Goal: Navigation & Orientation: Find specific page/section

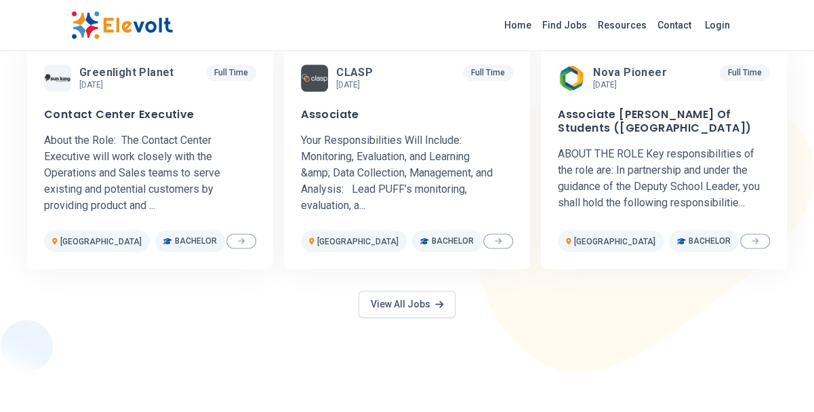
scroll to position [747, 0]
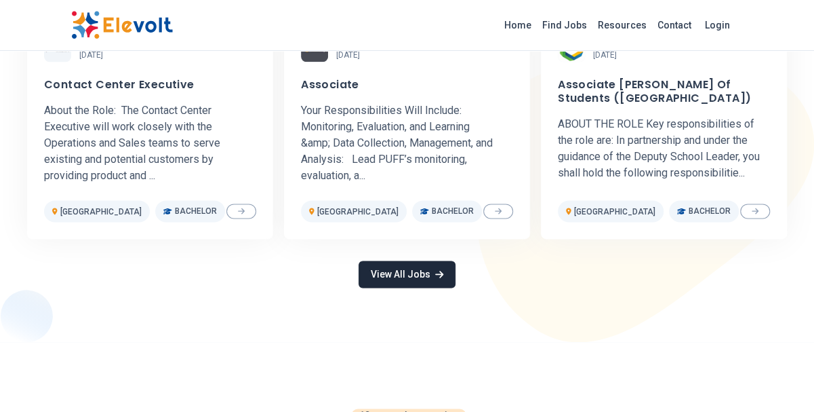
click at [405, 279] on link "View All Jobs" at bounding box center [407, 273] width 96 height 27
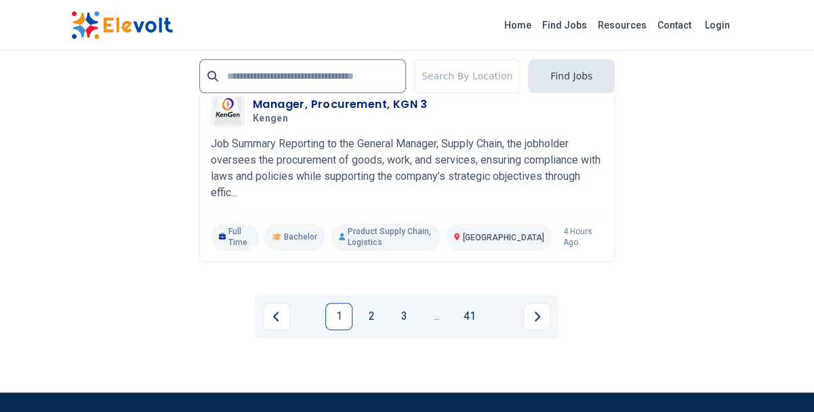
scroll to position [3238, 0]
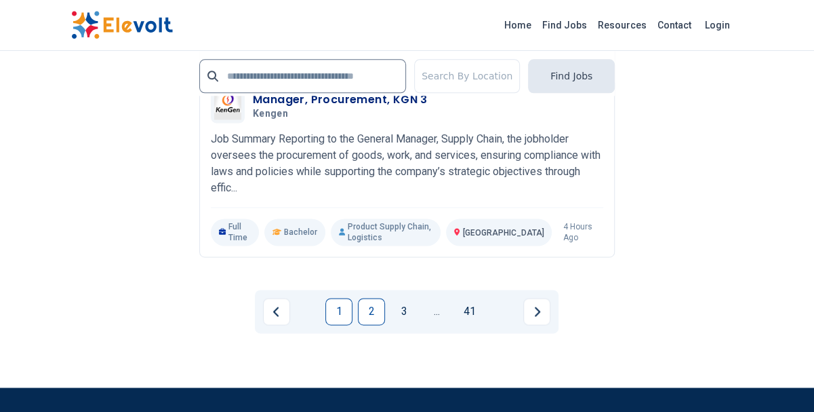
click at [370, 325] on link "2" at bounding box center [371, 311] width 27 height 27
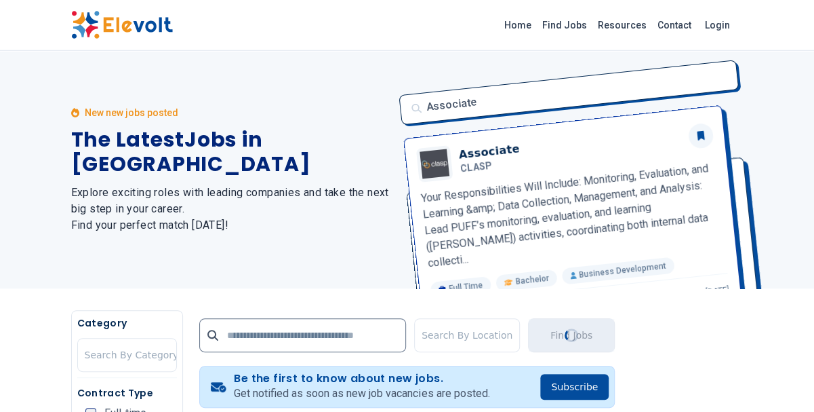
scroll to position [0, 0]
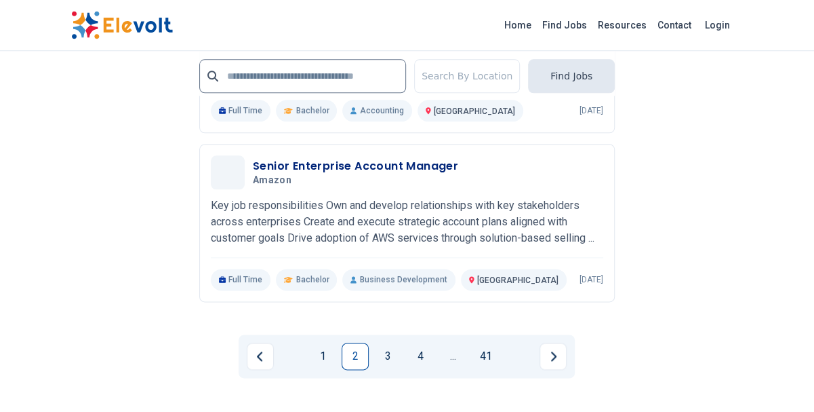
scroll to position [3225, 0]
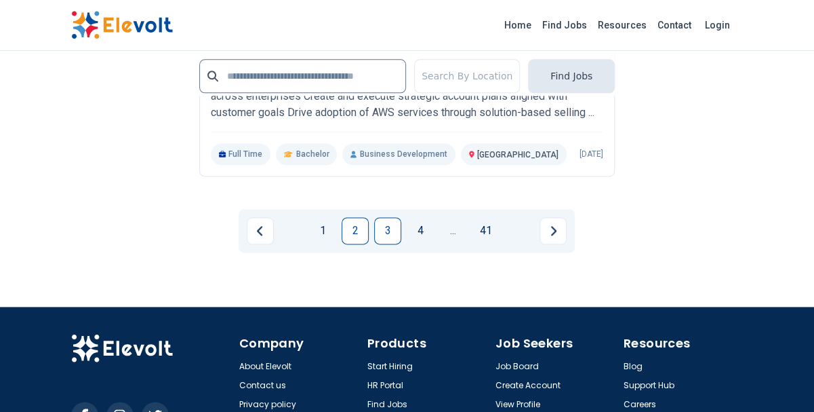
click at [390, 244] on link "3" at bounding box center [387, 230] width 27 height 27
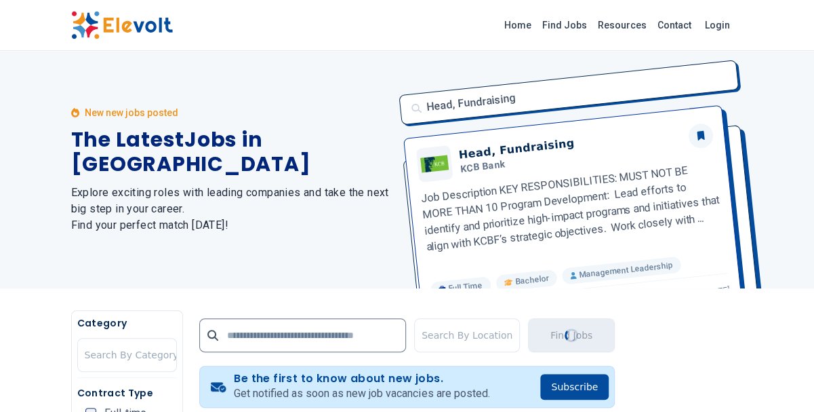
scroll to position [0, 0]
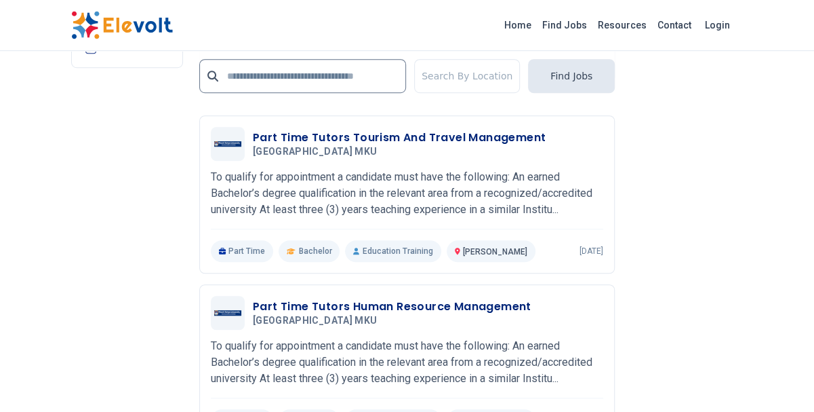
scroll to position [2871, 0]
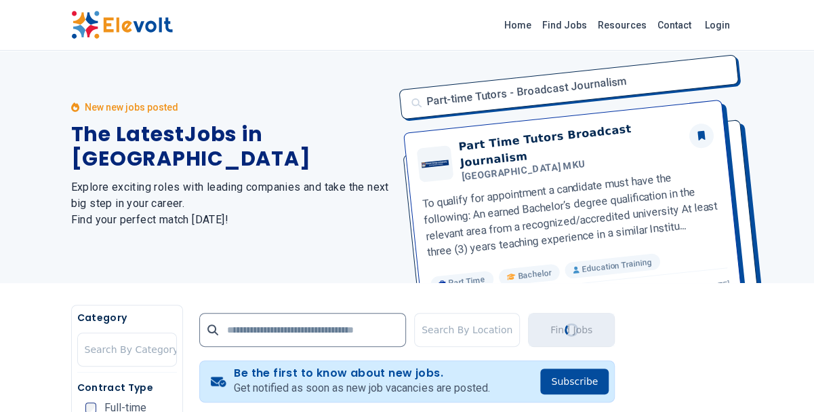
scroll to position [0, 0]
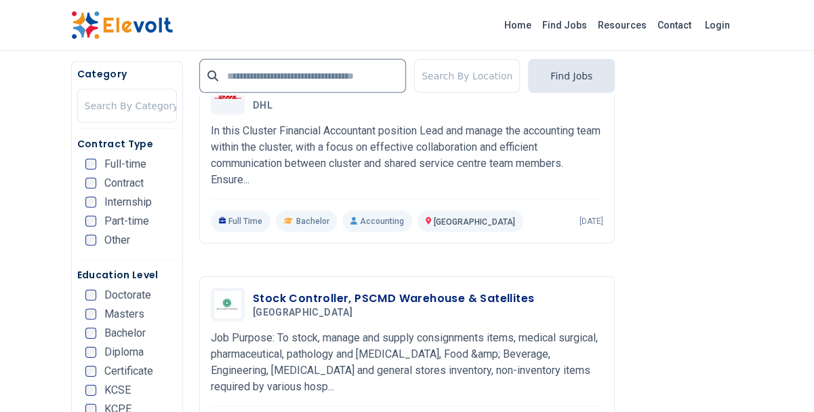
scroll to position [1809, 0]
